Goal: Information Seeking & Learning: Learn about a topic

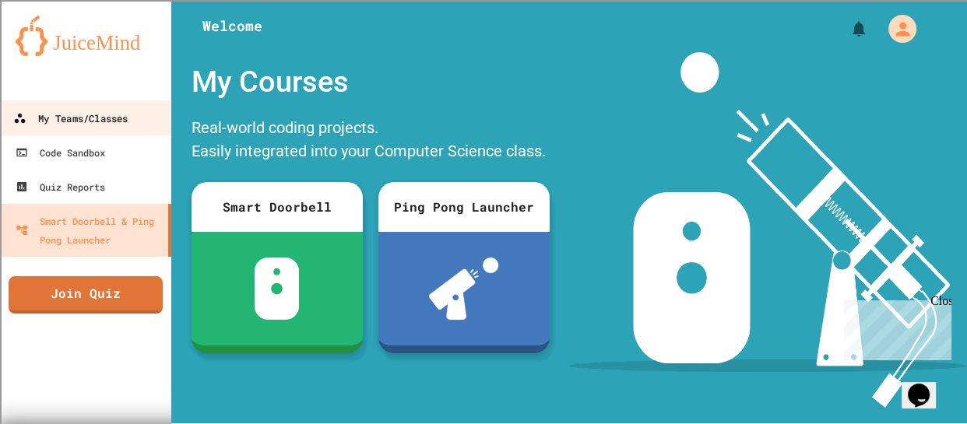
click at [102, 127] on div "My Teams/Classes" at bounding box center [70, 118] width 114 height 19
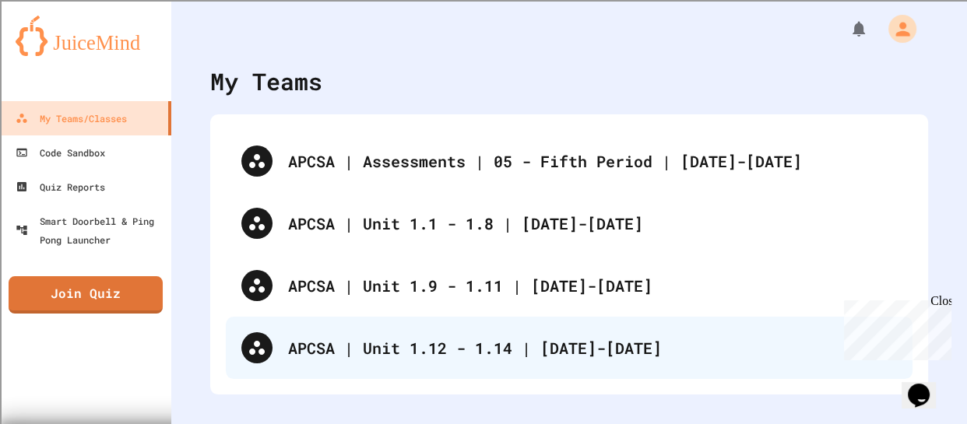
click at [462, 343] on div "APCSA | Unit 1.12 - 1.14 | [DATE]-[DATE]" at bounding box center [592, 347] width 609 height 23
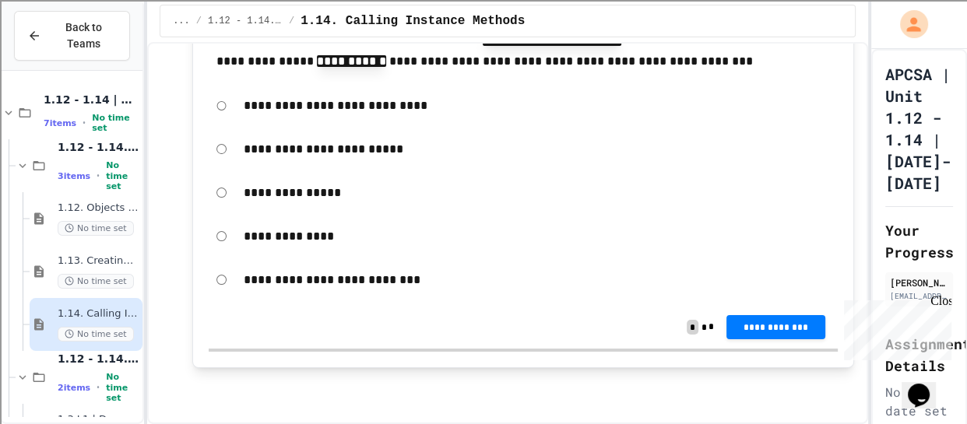
scroll to position [18037, 0]
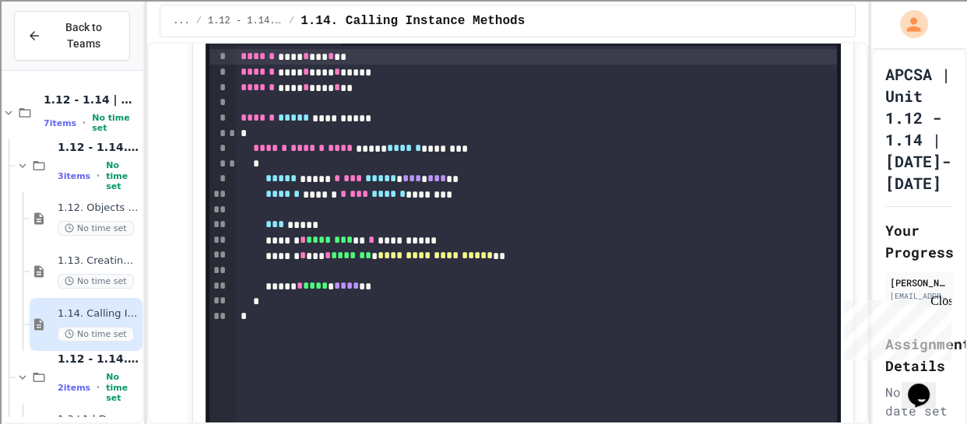
scroll to position [9477, 0]
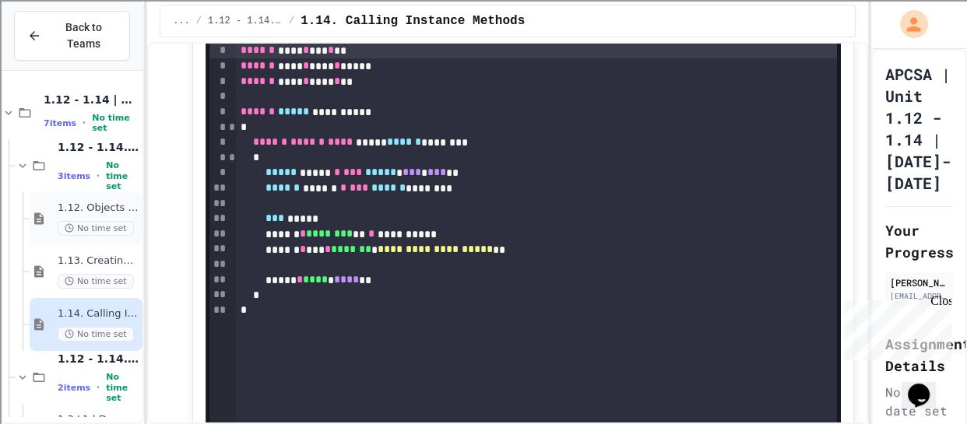
click at [85, 202] on span "1.12. Objects - Instances of Classes" at bounding box center [99, 208] width 82 height 13
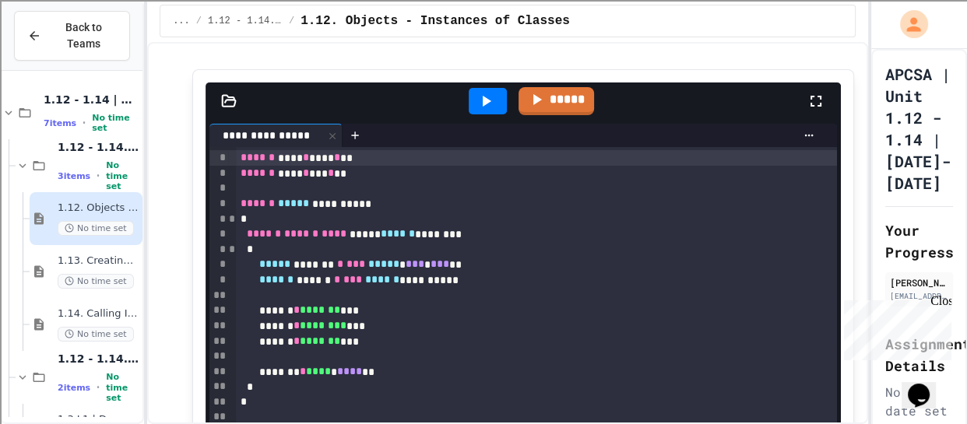
scroll to position [5160, 0]
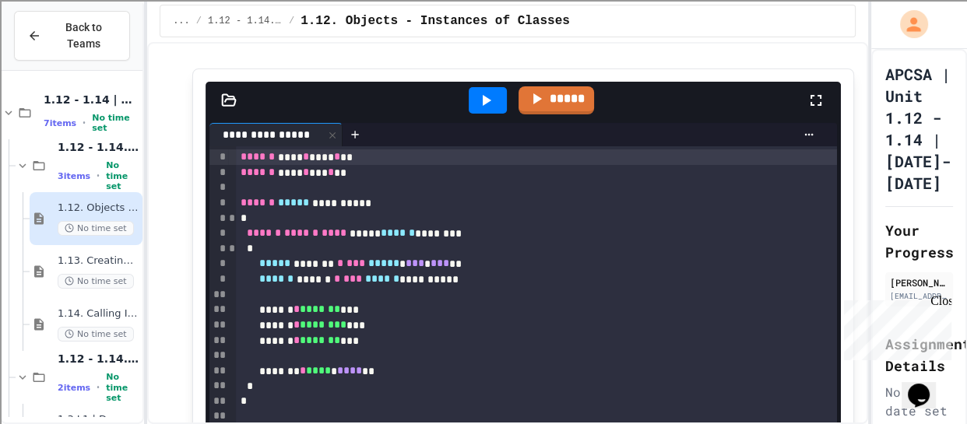
click at [301, 226] on div "****** ****** **** ***** ****** ********" at bounding box center [536, 234] width 600 height 16
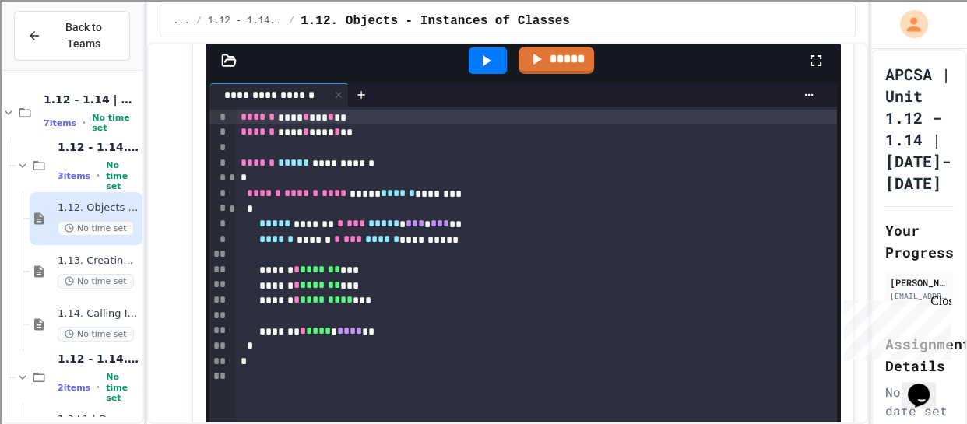
scroll to position [6703, 0]
click at [101, 305] on div "1.14. Calling Instance Methods No time set" at bounding box center [86, 324] width 113 height 53
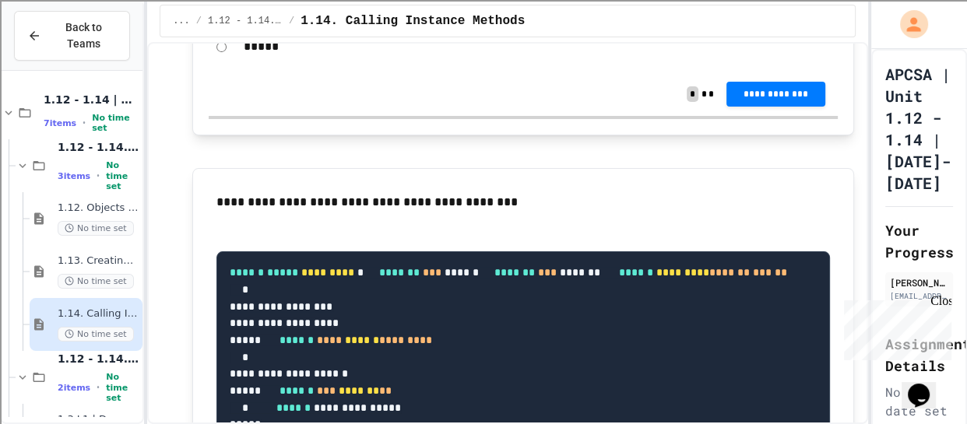
scroll to position [10883, 0]
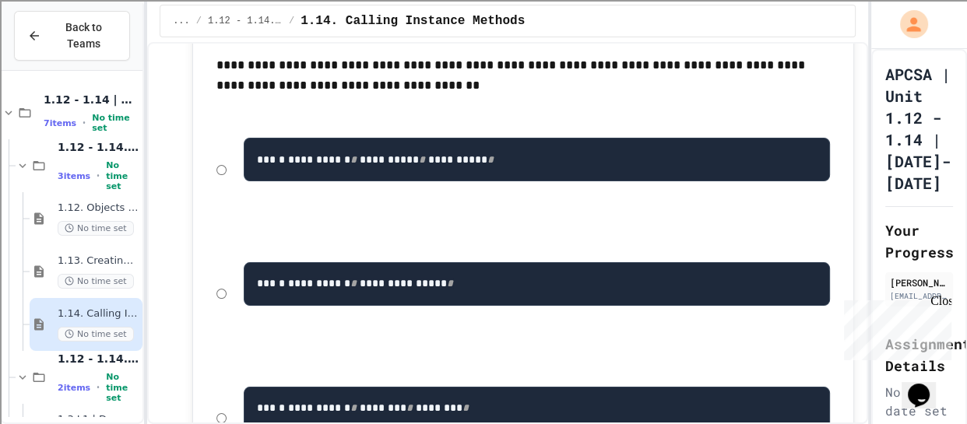
scroll to position [16088, 0]
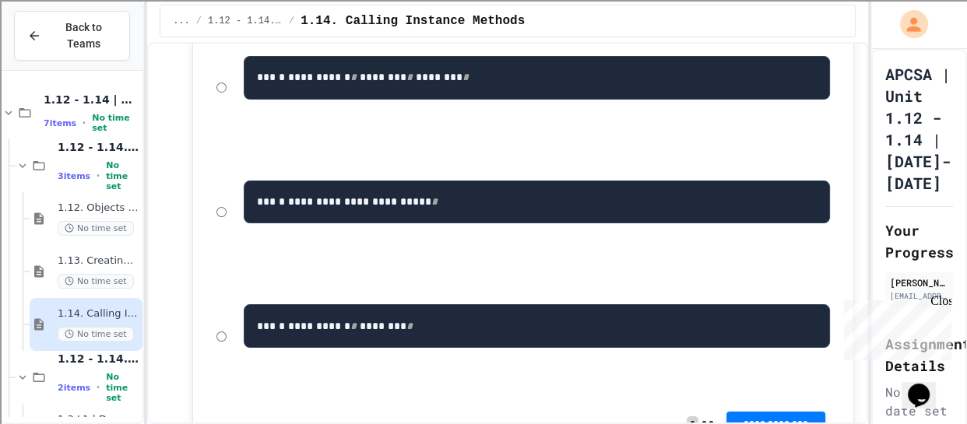
scroll to position [16421, 0]
